Goal: Transaction & Acquisition: Book appointment/travel/reservation

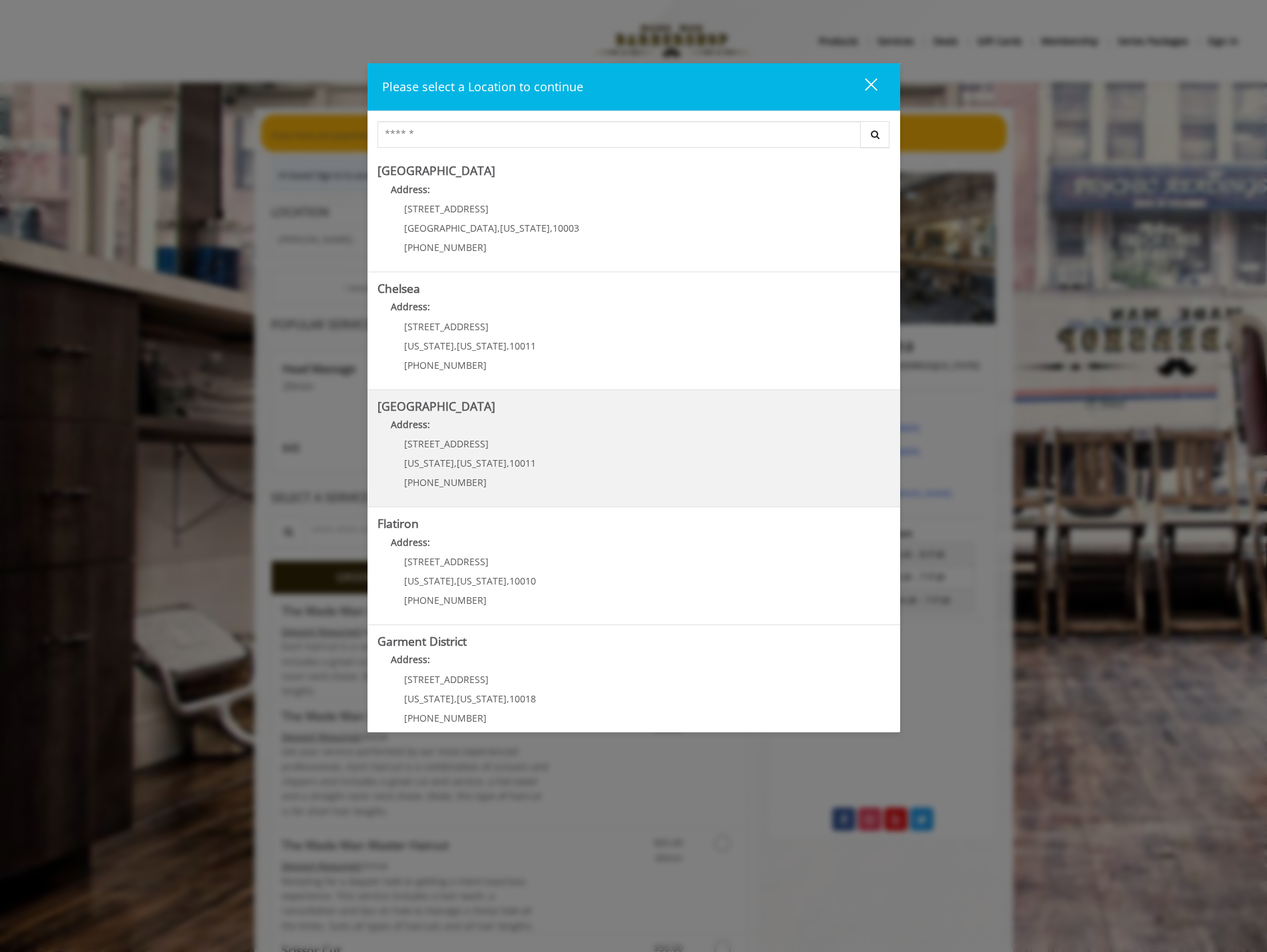
click at [489, 454] on div "267 W 15th St New York , New York , 10011 (646) 850-0041" at bounding box center [460, 468] width 165 height 58
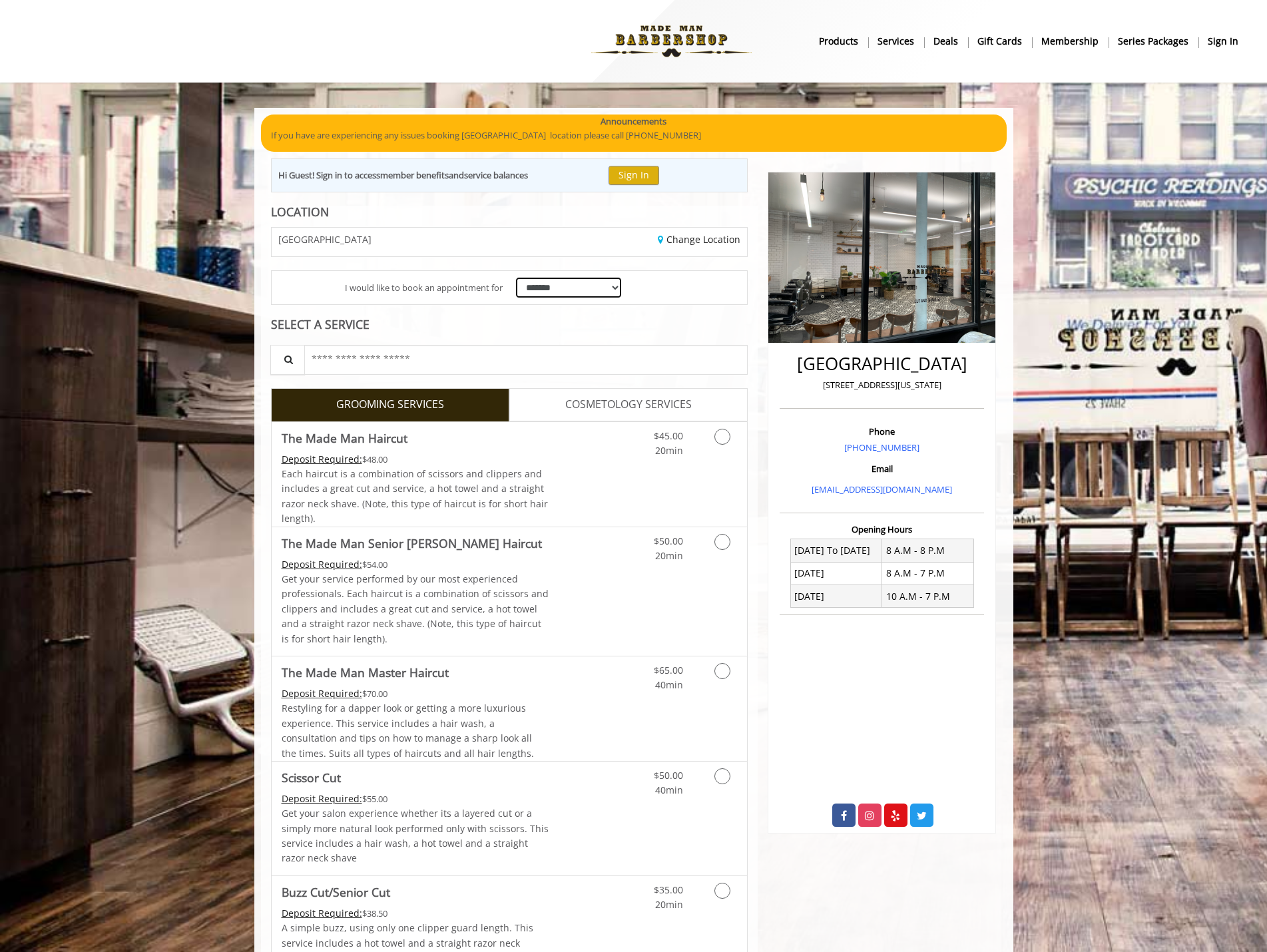
click at [540, 287] on select "**********" at bounding box center [569, 287] width 106 height 20
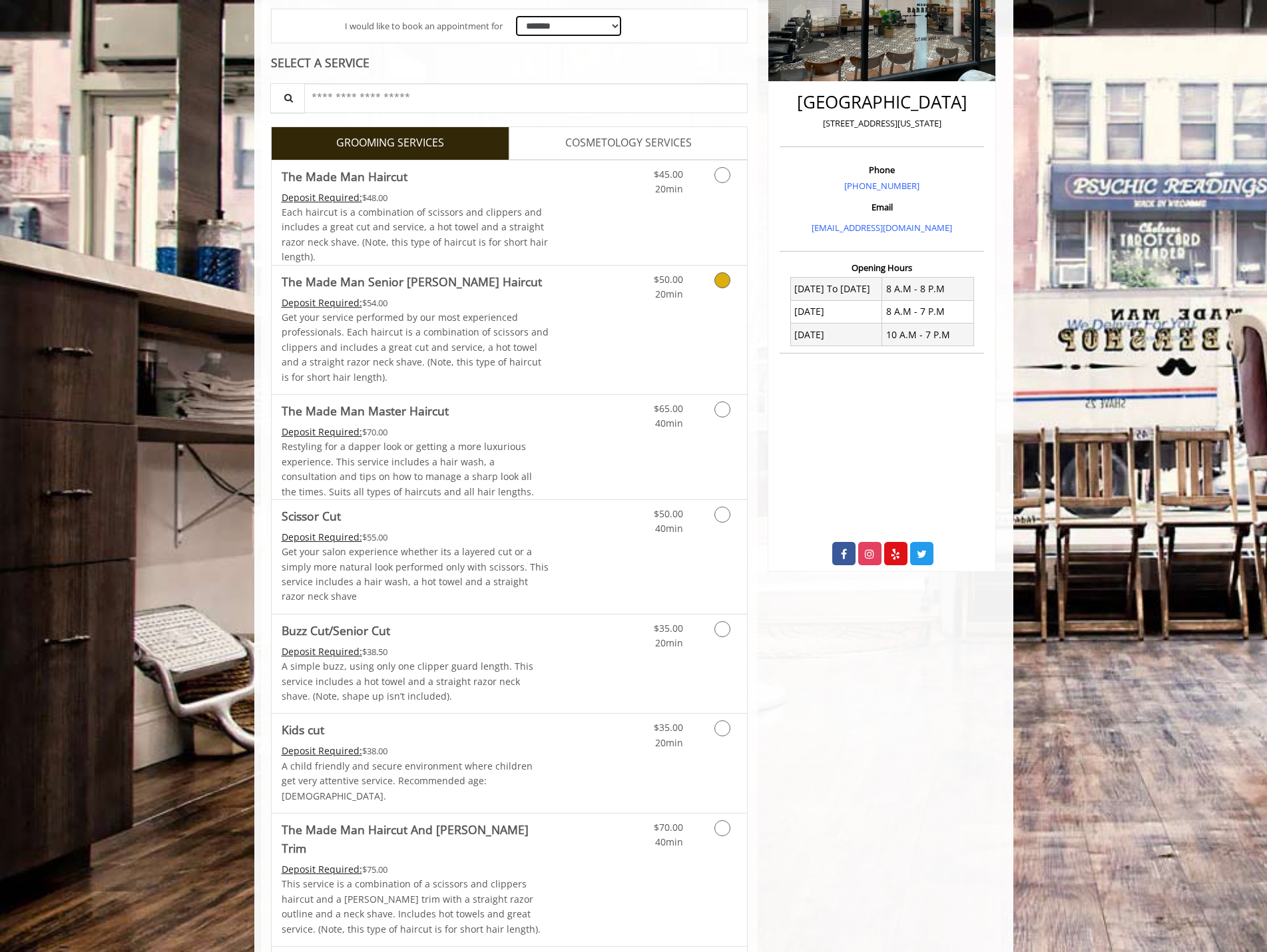
scroll to position [266, 0]
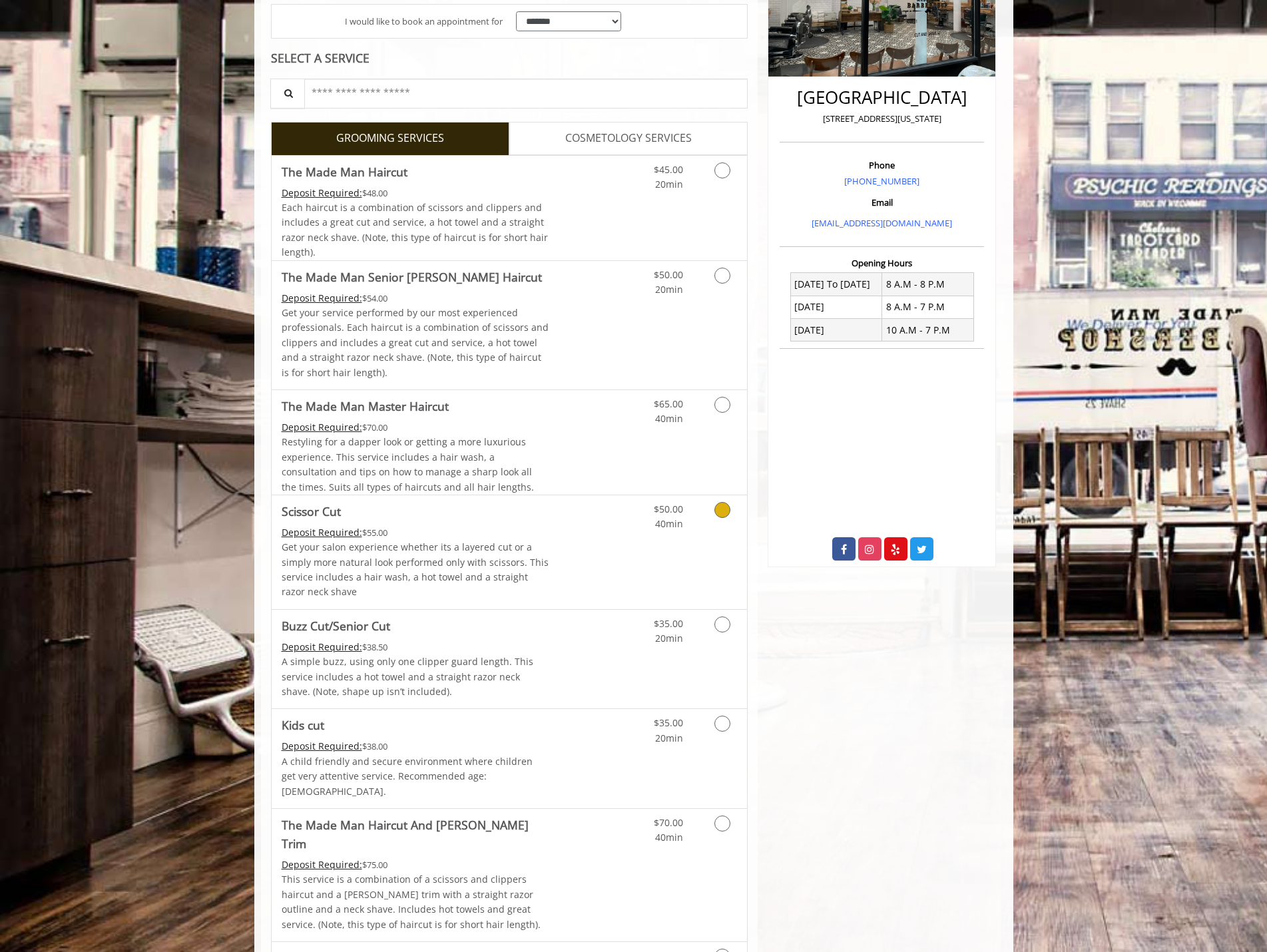
click at [471, 567] on p "Get your salon experience whether its a layered cut or a simply more natural lo…" at bounding box center [416, 570] width 268 height 60
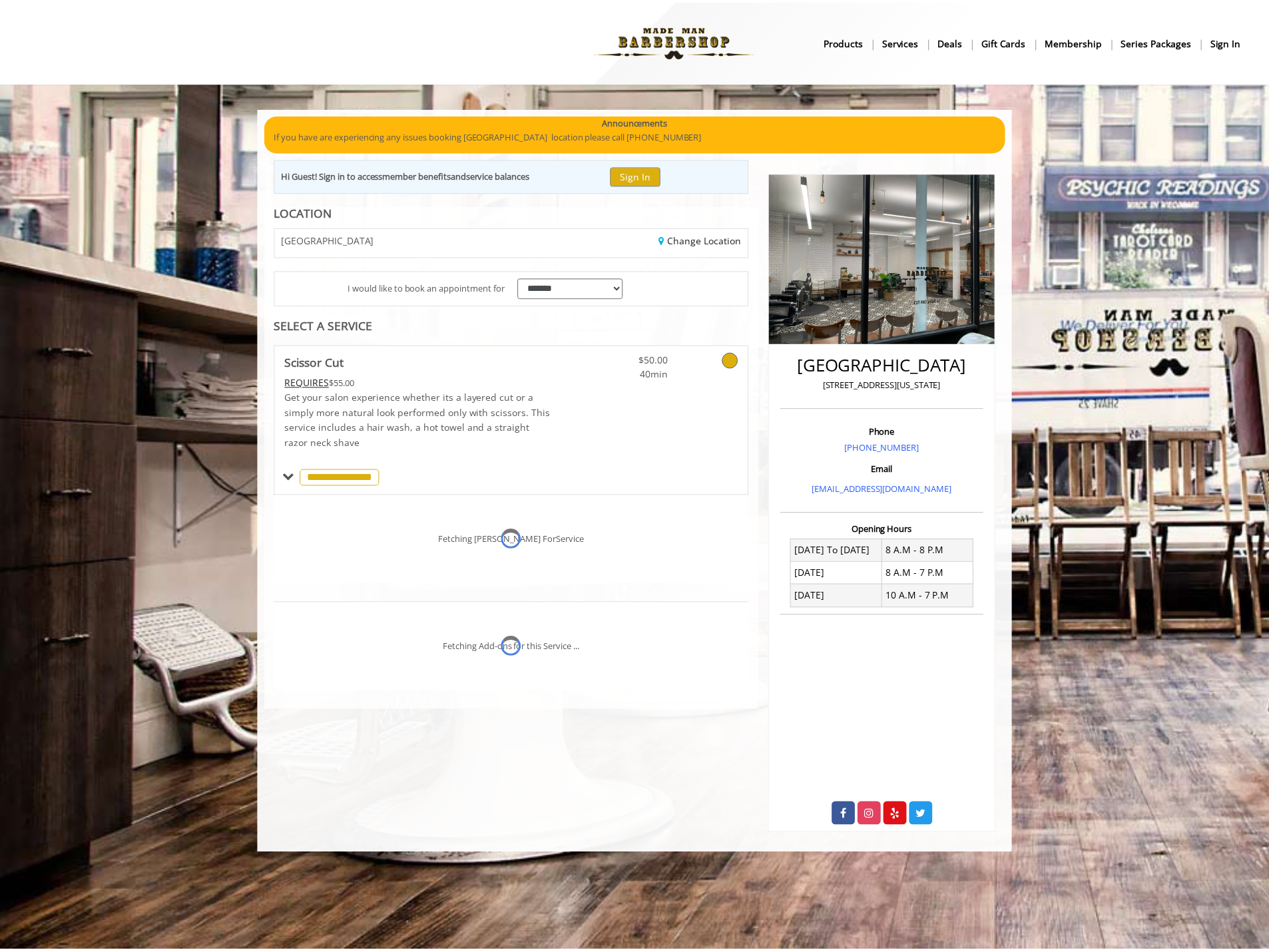
scroll to position [49, 0]
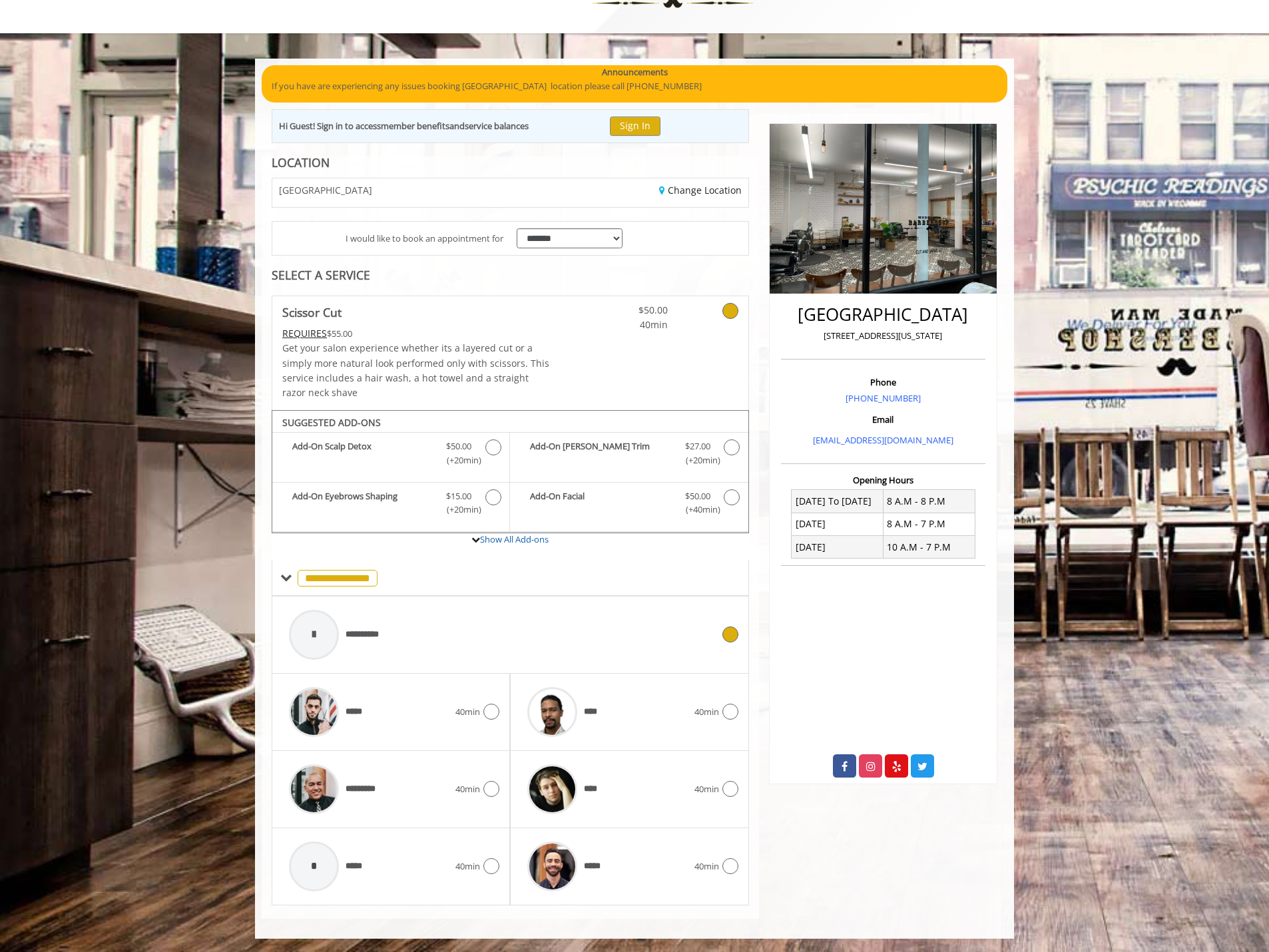
click at [719, 644] on div "**********" at bounding box center [511, 634] width 456 height 63
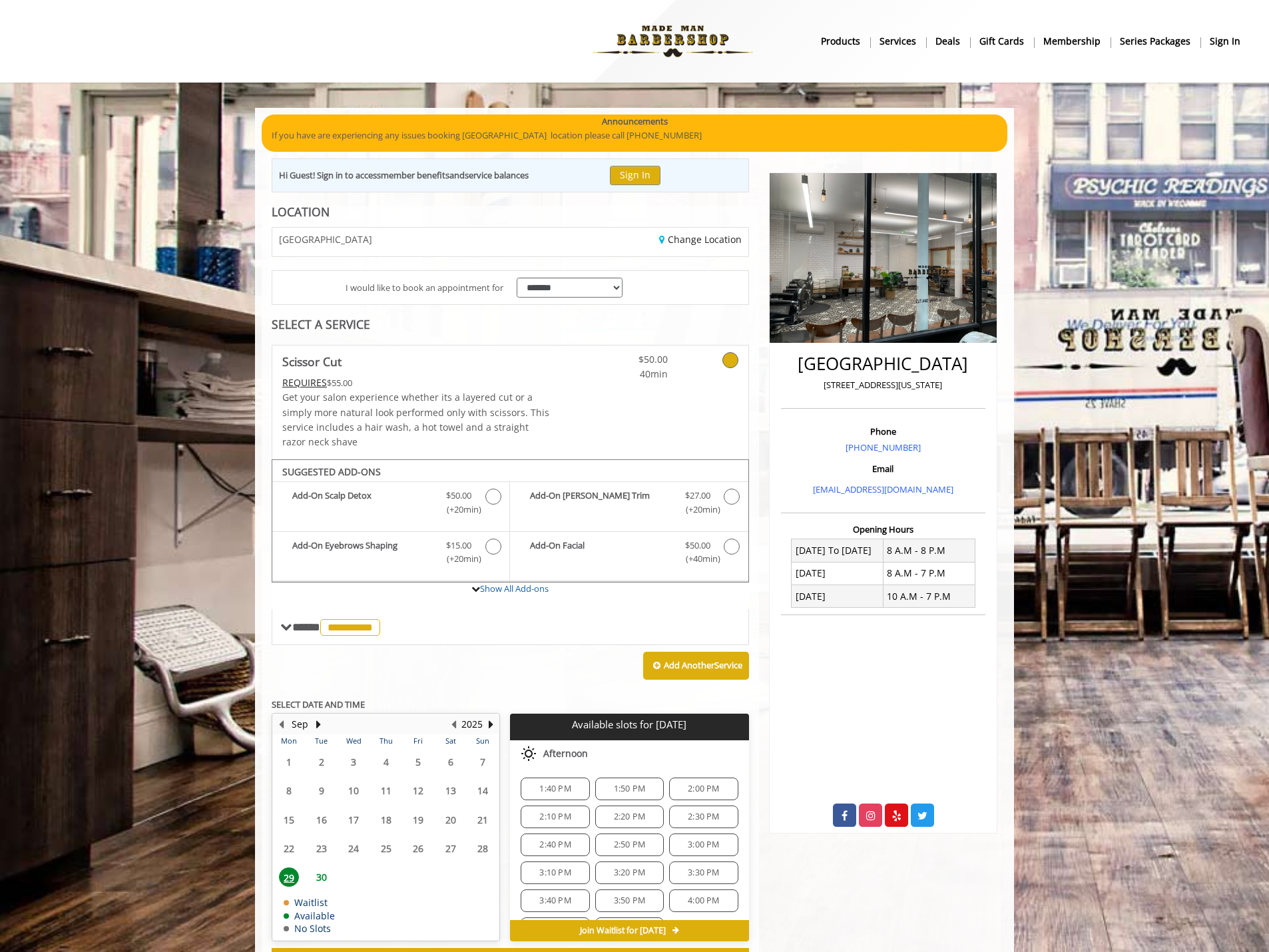
scroll to position [55, 0]
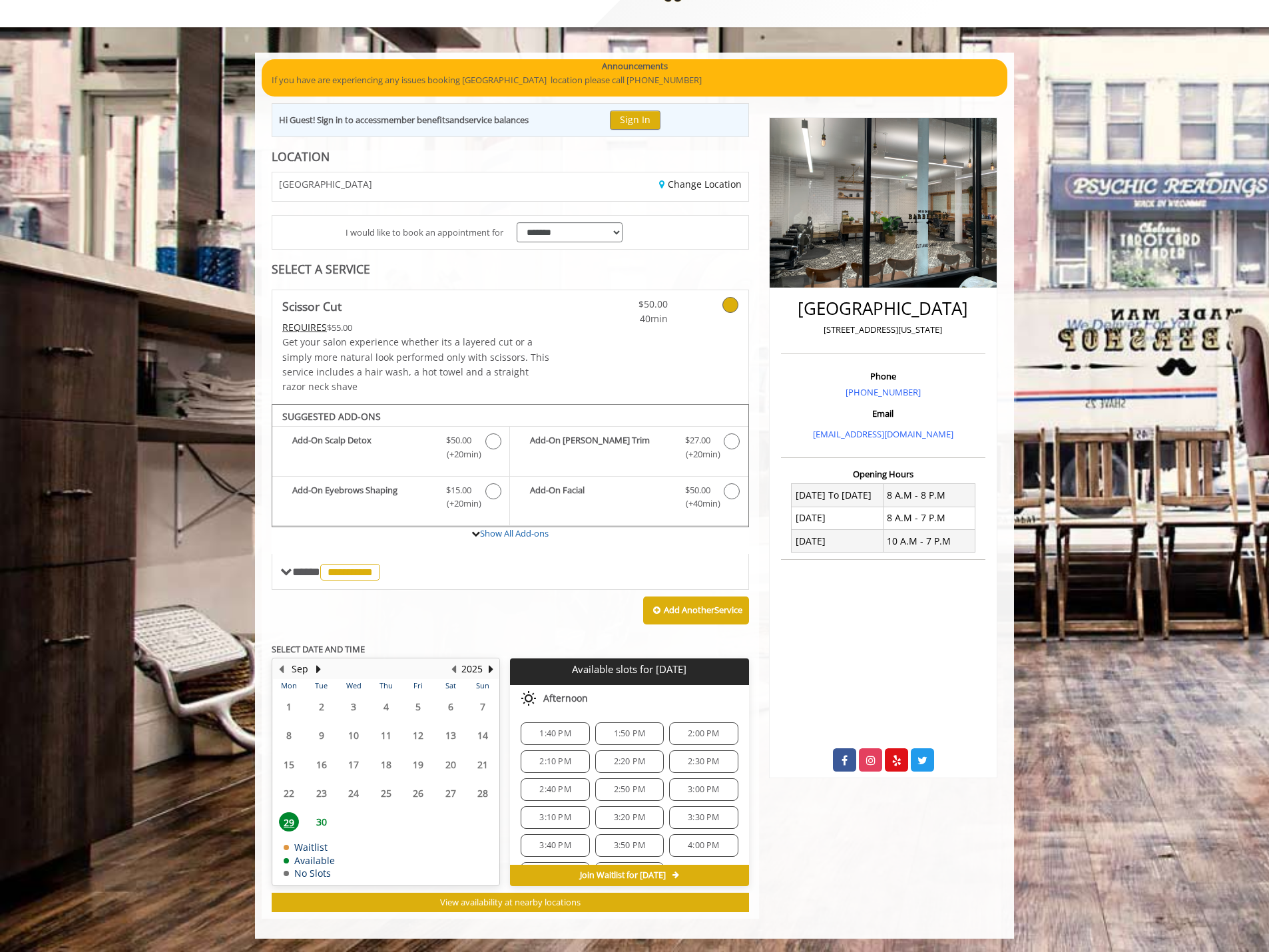
click at [328, 823] on span "30" at bounding box center [321, 822] width 20 height 19
click at [563, 731] on span "8:00 AM" at bounding box center [555, 733] width 31 height 11
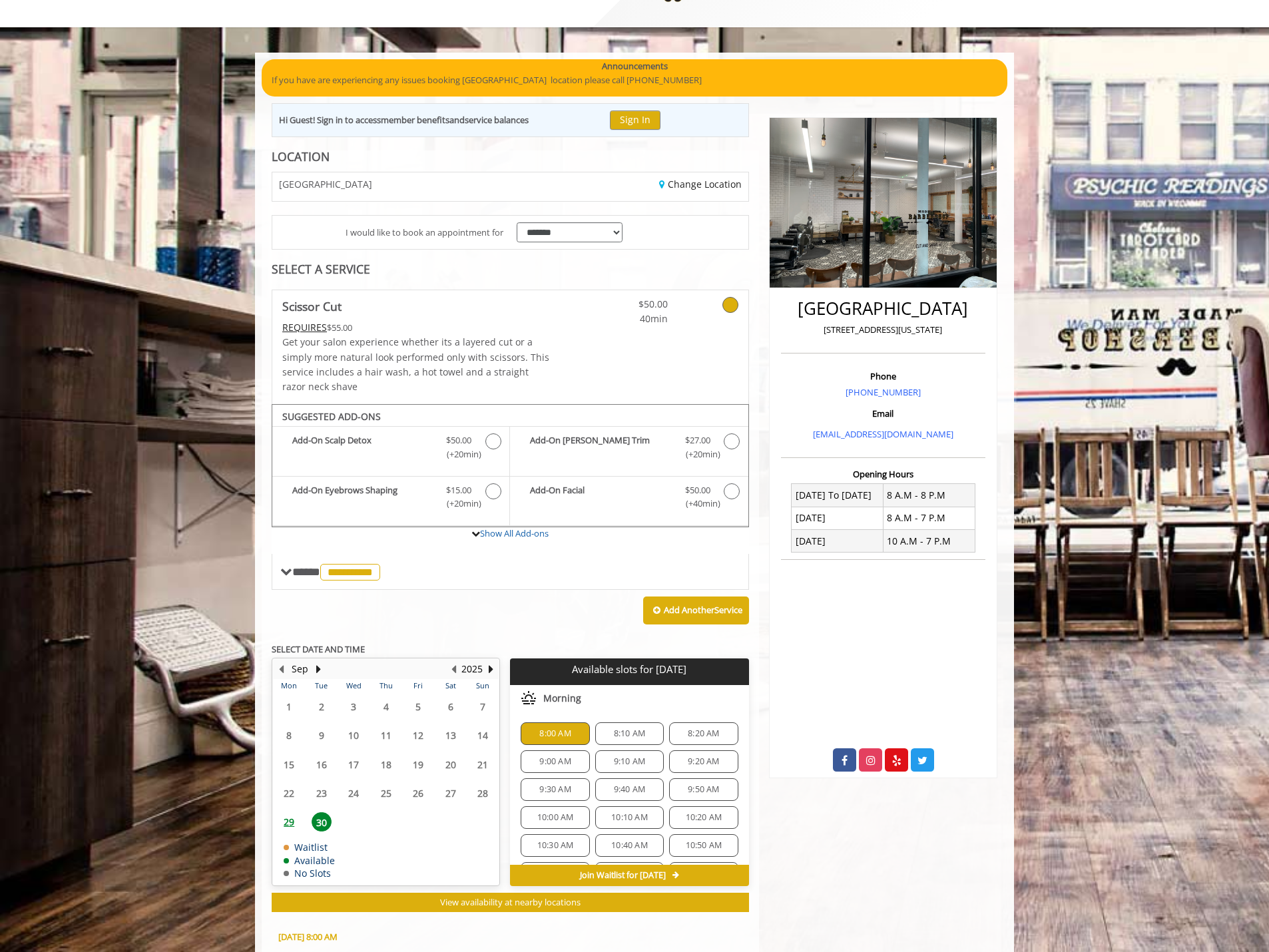
scroll to position [296, 0]
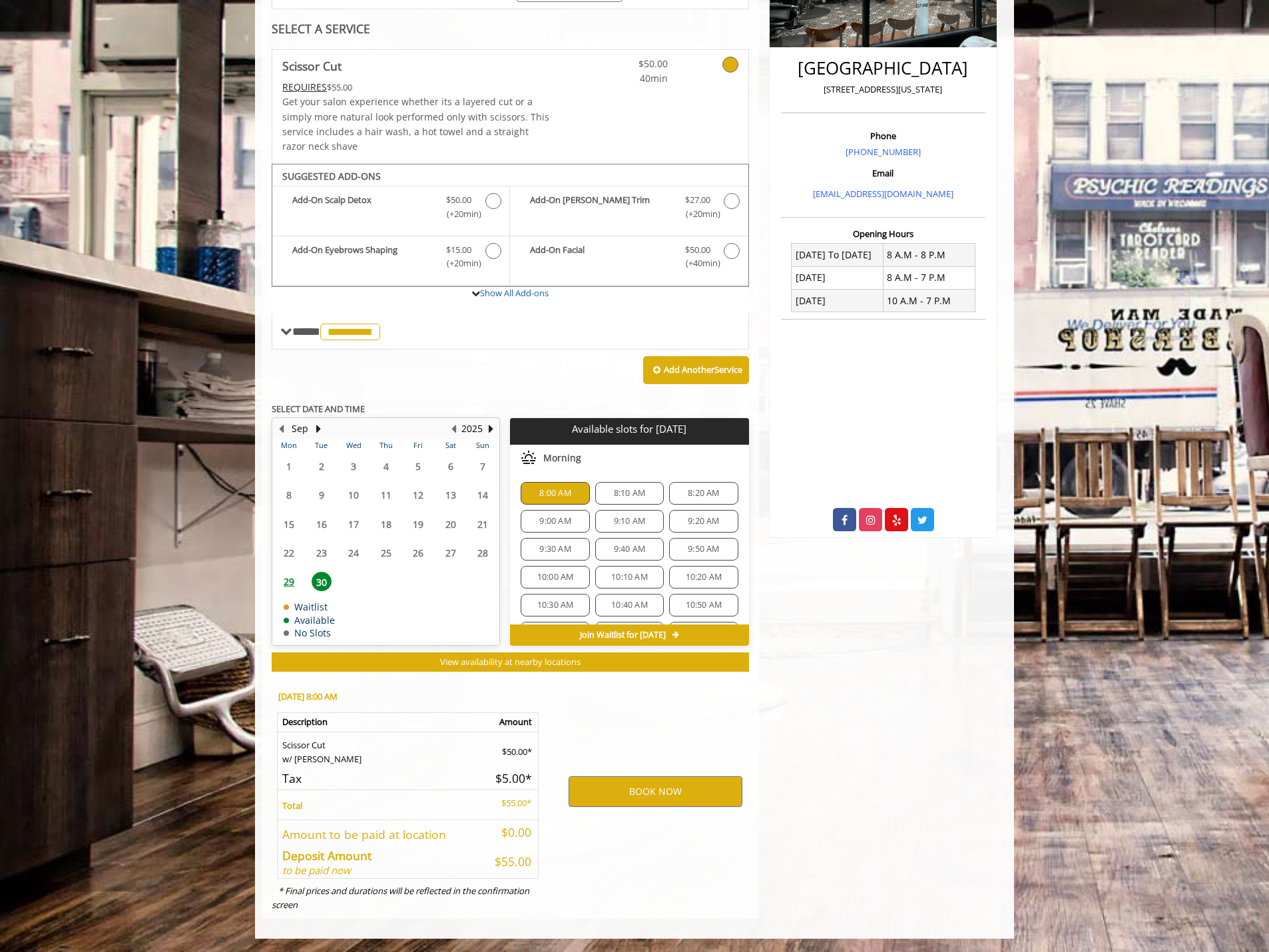
click at [610, 709] on div "BOOK NOW" at bounding box center [655, 792] width 207 height 227
